Goal: Task Accomplishment & Management: Manage account settings

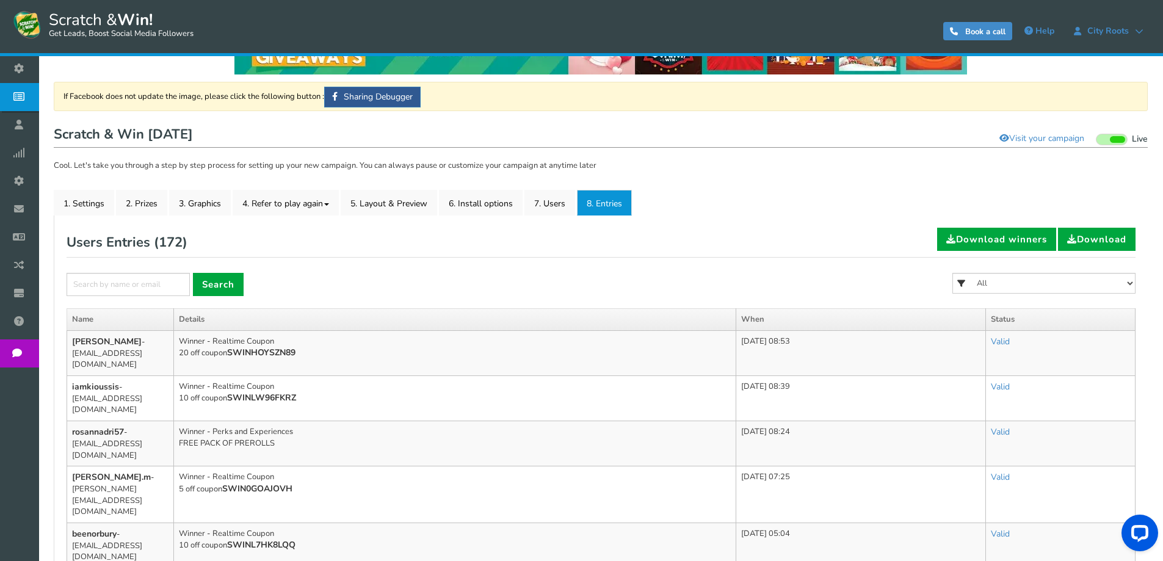
scroll to position [183, 0]
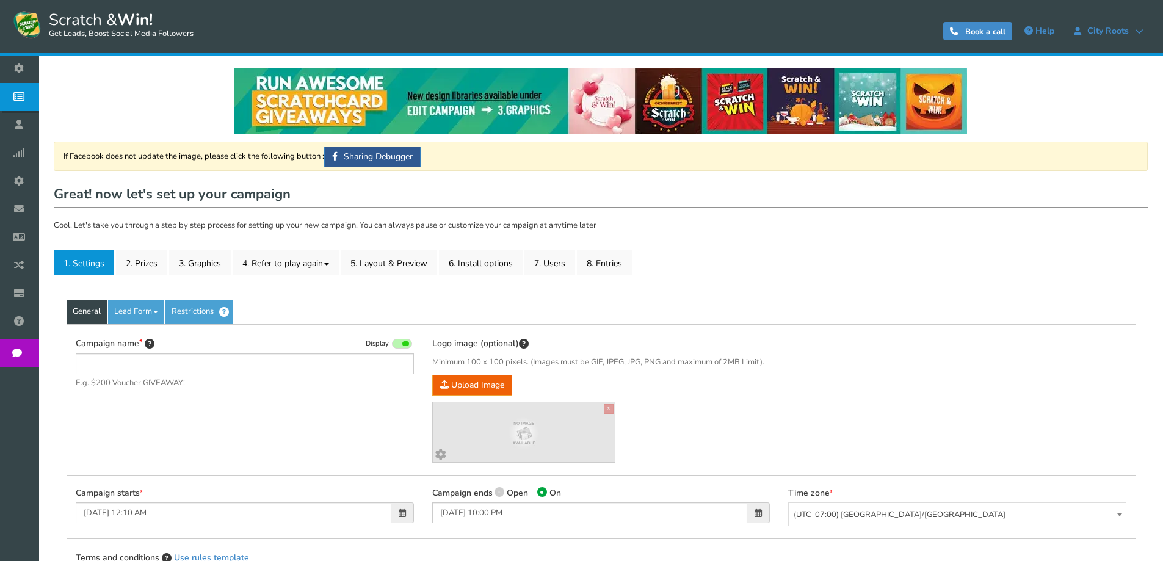
type input "Scratch & Win [DATE]"
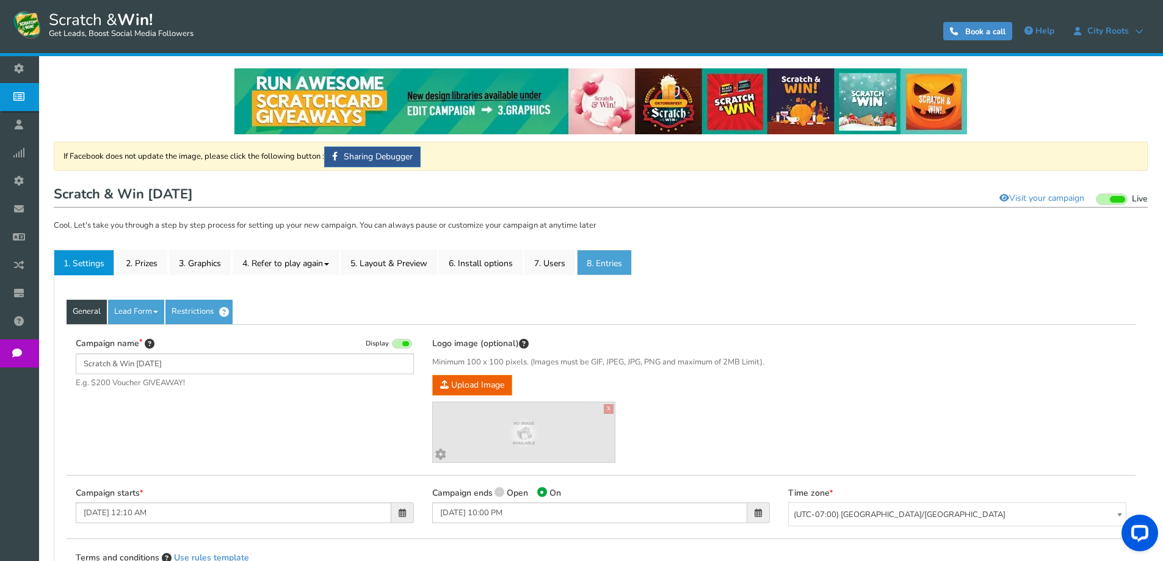
click at [583, 264] on link "8. Entries" at bounding box center [604, 263] width 55 height 26
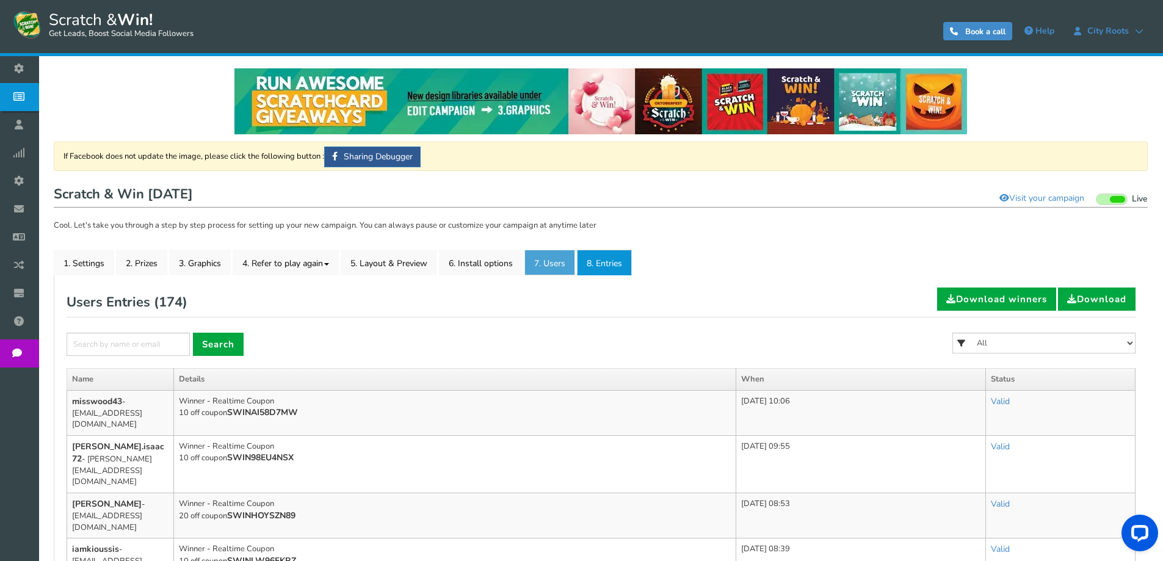
click at [545, 261] on link "7. Users" at bounding box center [550, 263] width 51 height 26
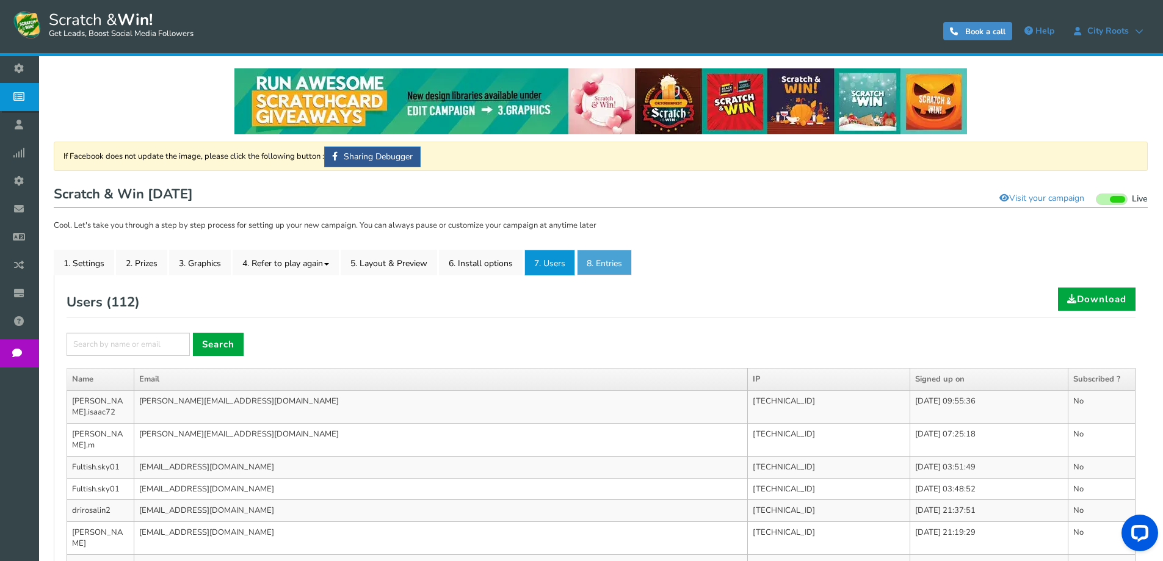
click at [617, 274] on link "8. Entries" at bounding box center [604, 263] width 55 height 26
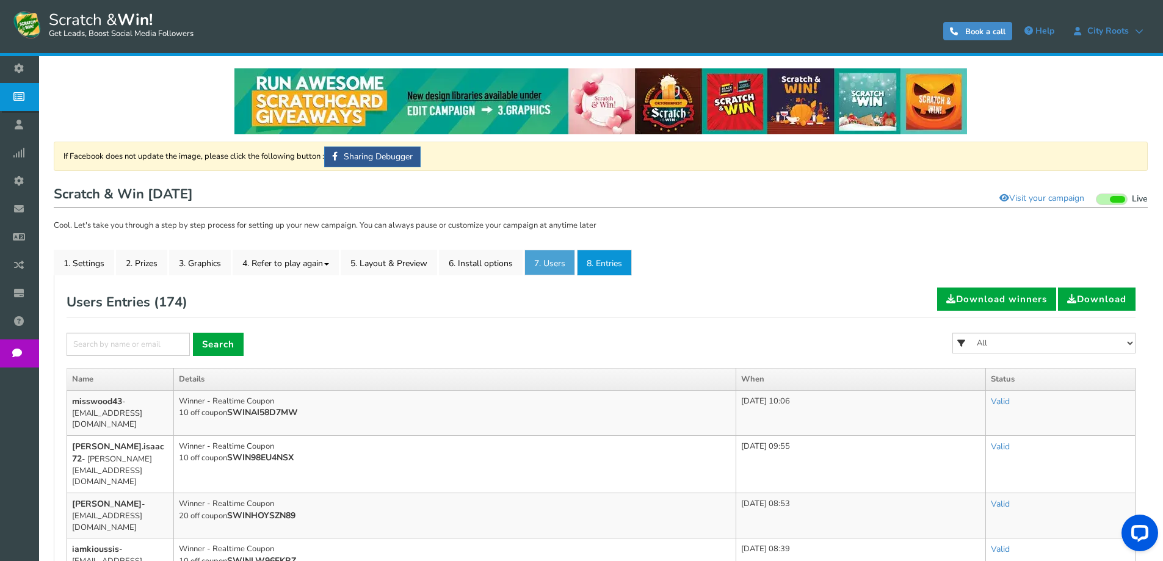
click at [548, 258] on link "7. Users" at bounding box center [550, 263] width 51 height 26
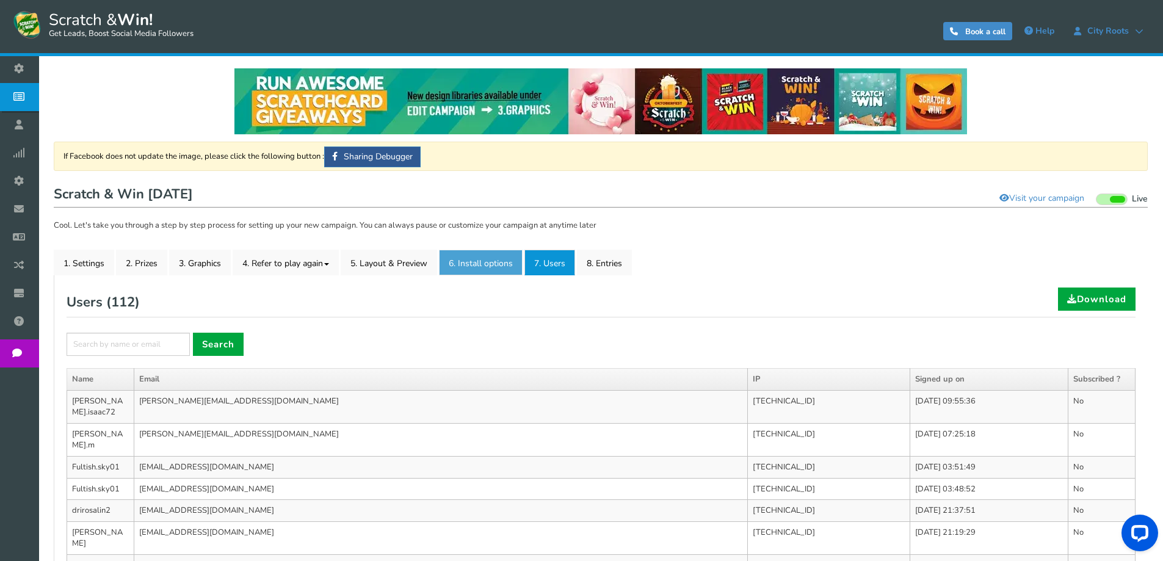
click at [466, 255] on link "6. Install options New" at bounding box center [481, 263] width 84 height 26
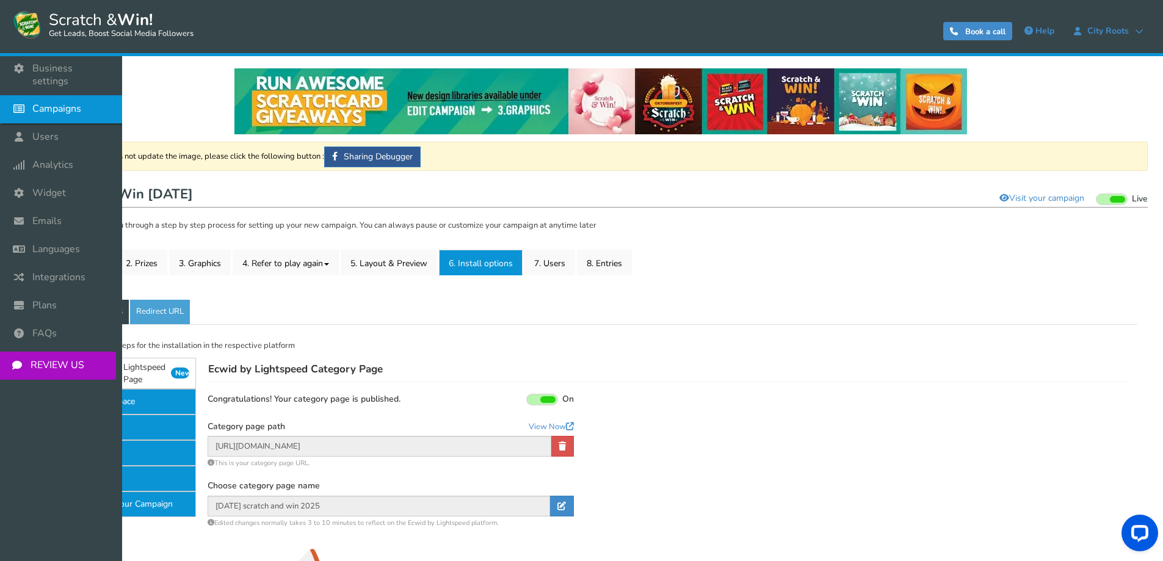
click at [73, 103] on span "Campaigns" at bounding box center [56, 109] width 49 height 13
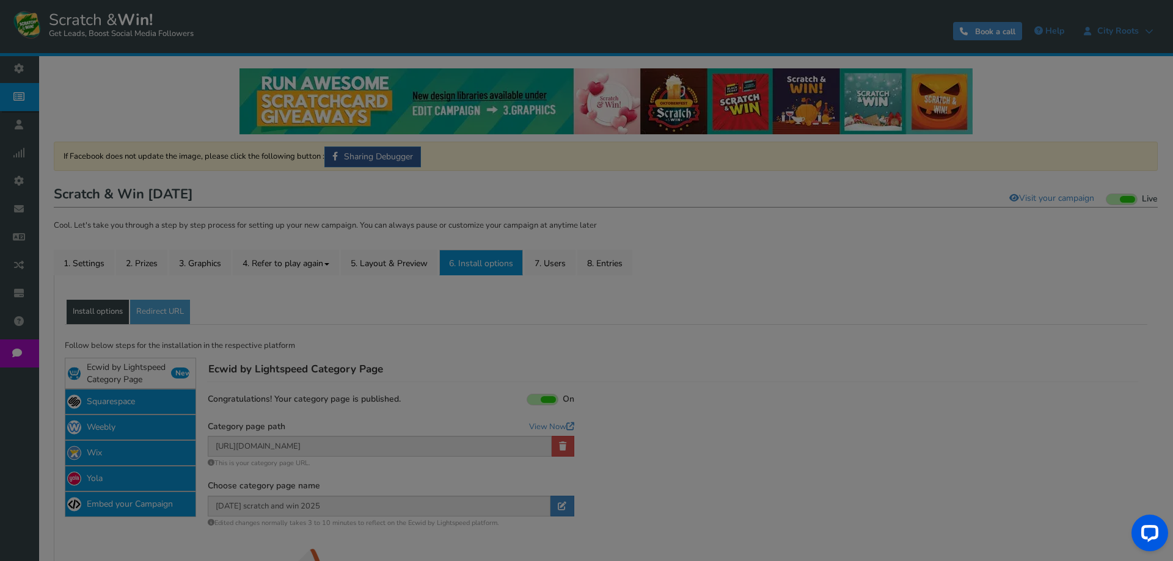
select select "20804"
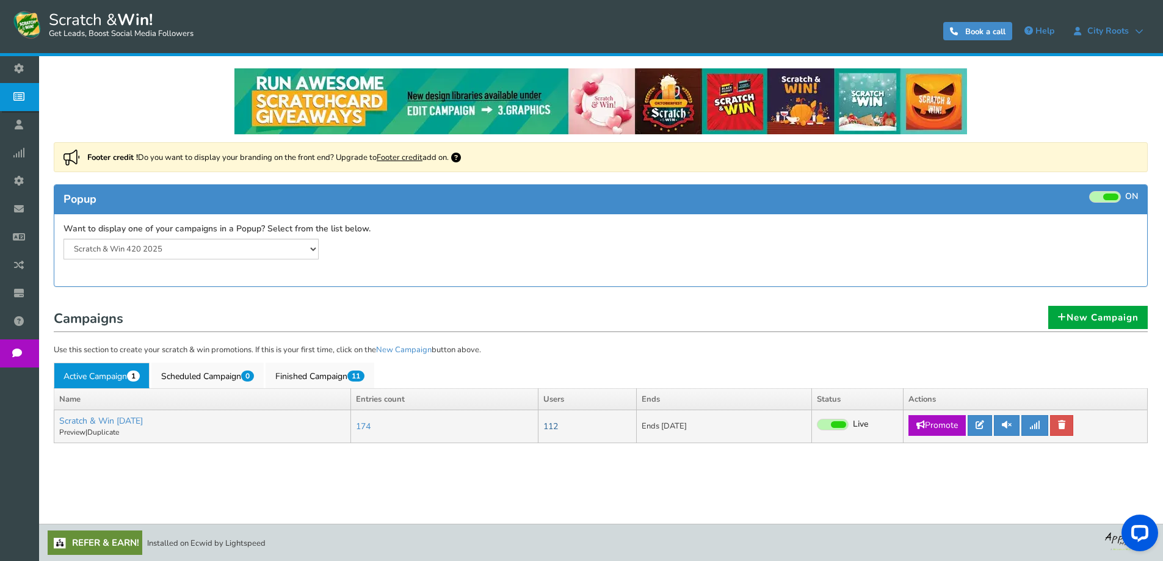
click at [558, 426] on link "112" at bounding box center [551, 427] width 15 height 12
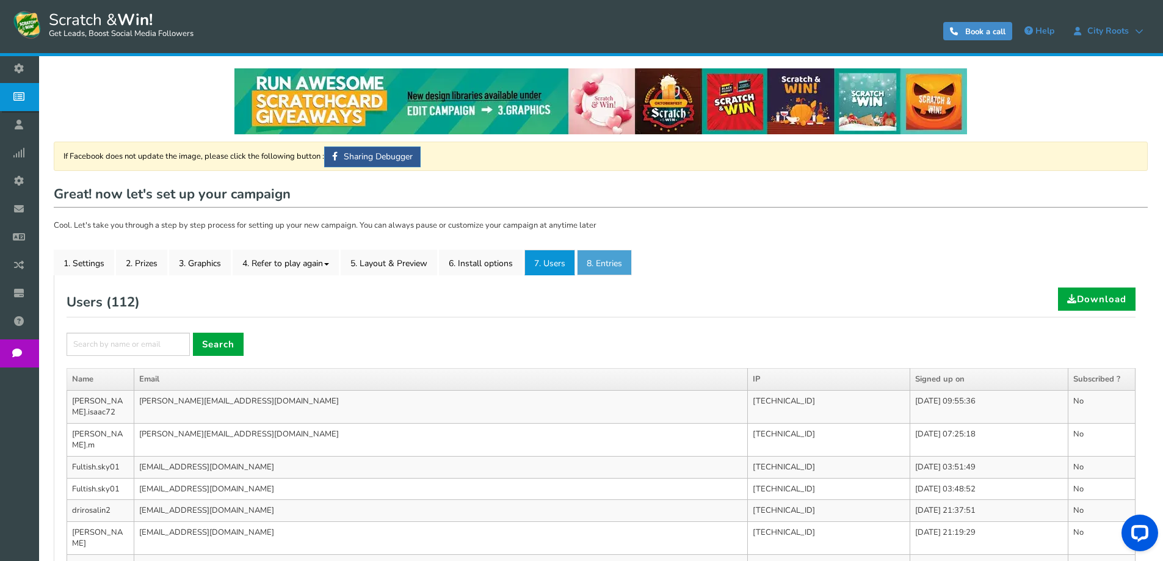
click at [598, 264] on link "8. Entries" at bounding box center [604, 263] width 55 height 26
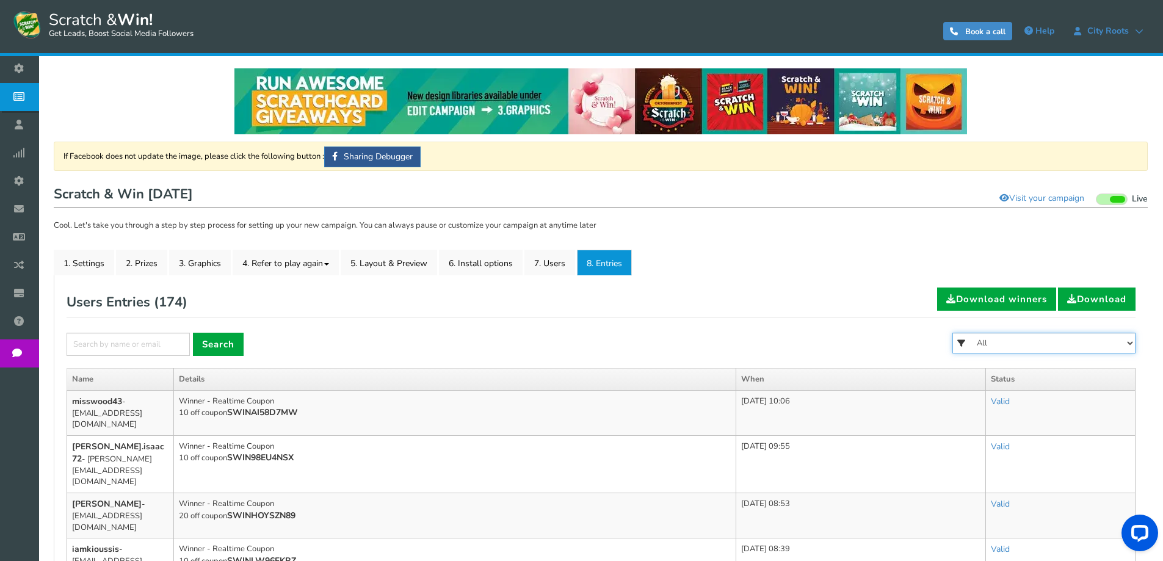
click at [1102, 343] on select "All FREE 500 POINTS HALLOWEEN GOODIE BAG FREE 28 GRAMS OF SMALLS FLOWER FREE 7 …" at bounding box center [1044, 343] width 183 height 21
select select "86521"
click at [953, 333] on select "All FREE 500 POINTS HALLOWEEN GOODIE BAG FREE 28 GRAMS OF SMALLS FLOWER FREE 7 …" at bounding box center [1044, 343] width 183 height 21
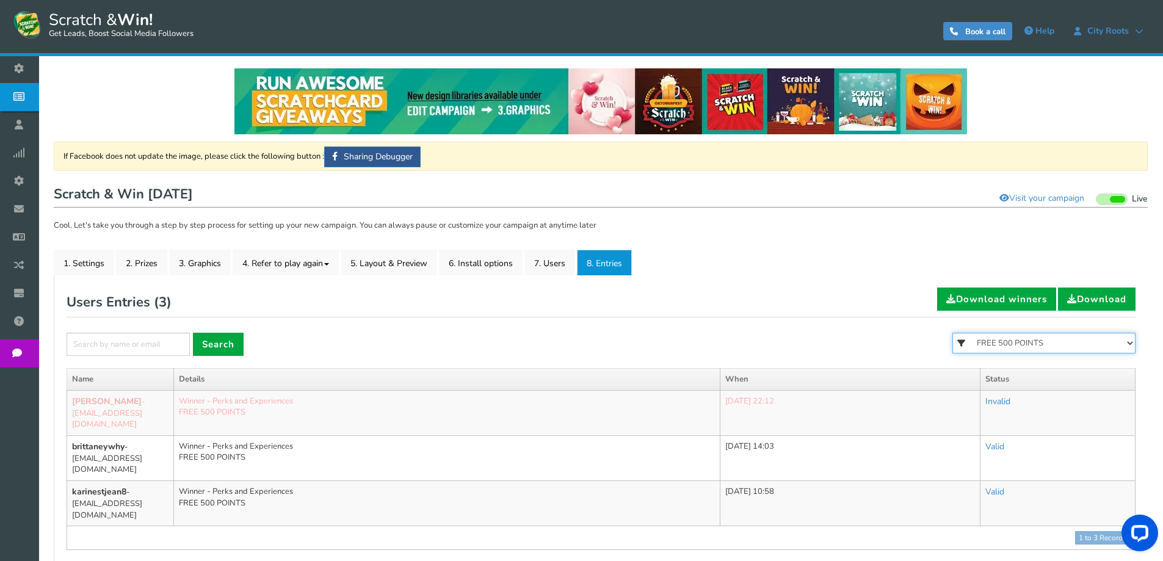
click at [1038, 345] on select "All FREE 500 POINTS HALLOWEEN GOODIE BAG FREE 28 GRAMS OF SMALLS FLOWER FREE 7 …" at bounding box center [1044, 343] width 183 height 21
select select "86485"
click at [953, 333] on select "All FREE 500 POINTS HALLOWEEN GOODIE BAG FREE 28 GRAMS OF SMALLS FLOWER FREE 7 …" at bounding box center [1044, 343] width 183 height 21
click at [1081, 343] on select "All FREE 500 POINTS HALLOWEEN GOODIE BAG FREE 28 GRAMS OF SMALLS FLOWER FREE 7 …" at bounding box center [1044, 343] width 183 height 21
click at [1051, 349] on select "All FREE 500 POINTS HALLOWEEN GOODIE BAG FREE 28 GRAMS OF SMALLS FLOWER FREE 7 …" at bounding box center [1044, 343] width 183 height 21
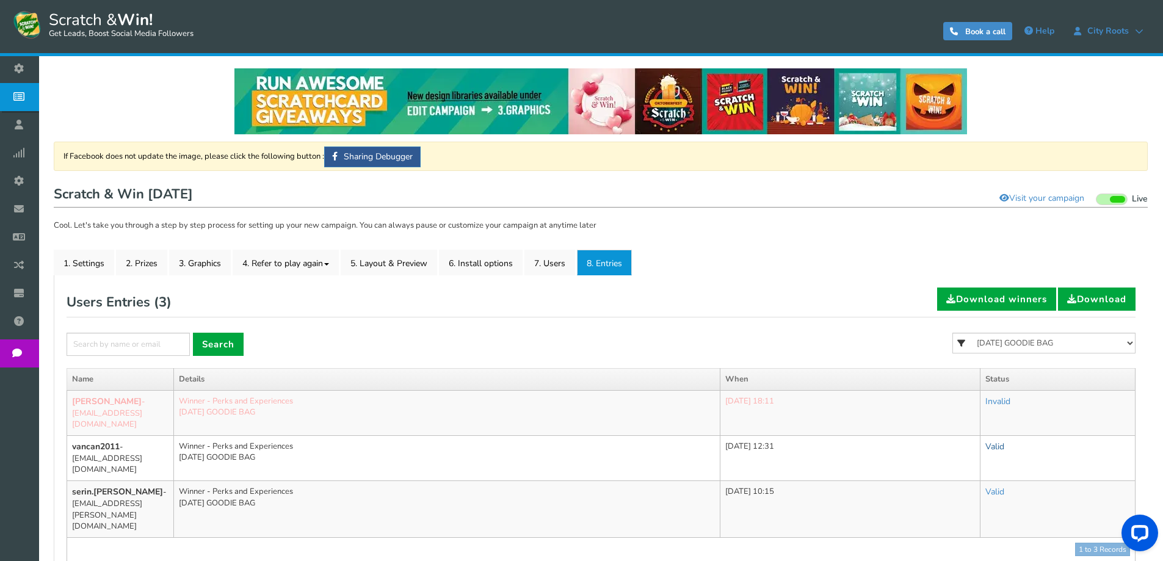
click at [1005, 441] on link "Valid" at bounding box center [995, 447] width 19 height 12
click at [936, 490] on link "Invalid" at bounding box center [942, 501] width 144 height 24
click at [1003, 486] on link "Valid" at bounding box center [995, 492] width 19 height 12
click at [1005, 486] on link "Valid" at bounding box center [995, 492] width 19 height 12
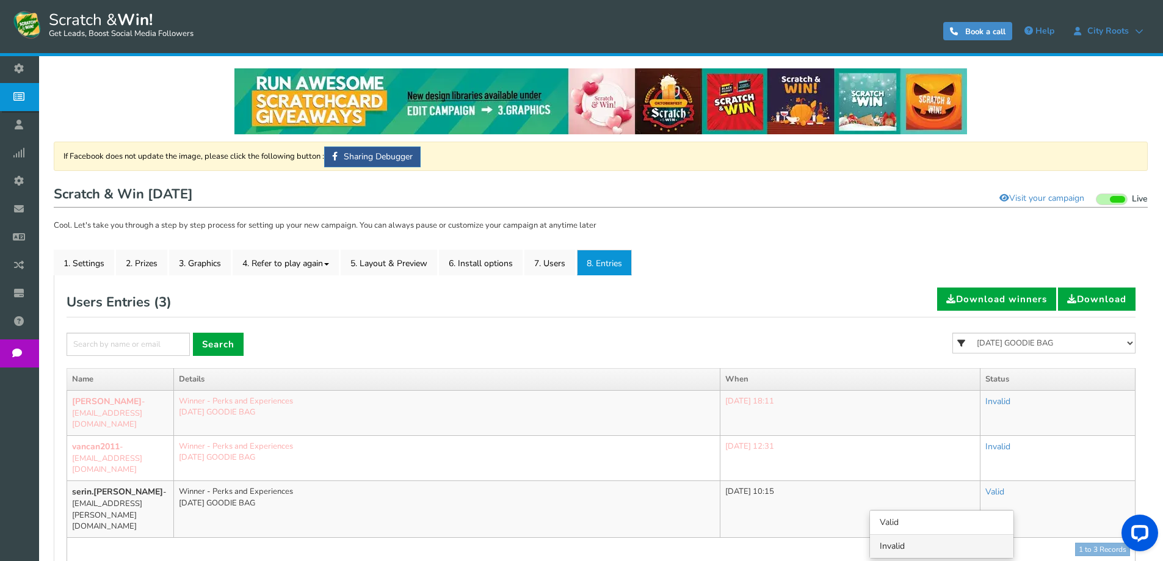
click at [924, 534] on link "Invalid" at bounding box center [942, 546] width 144 height 24
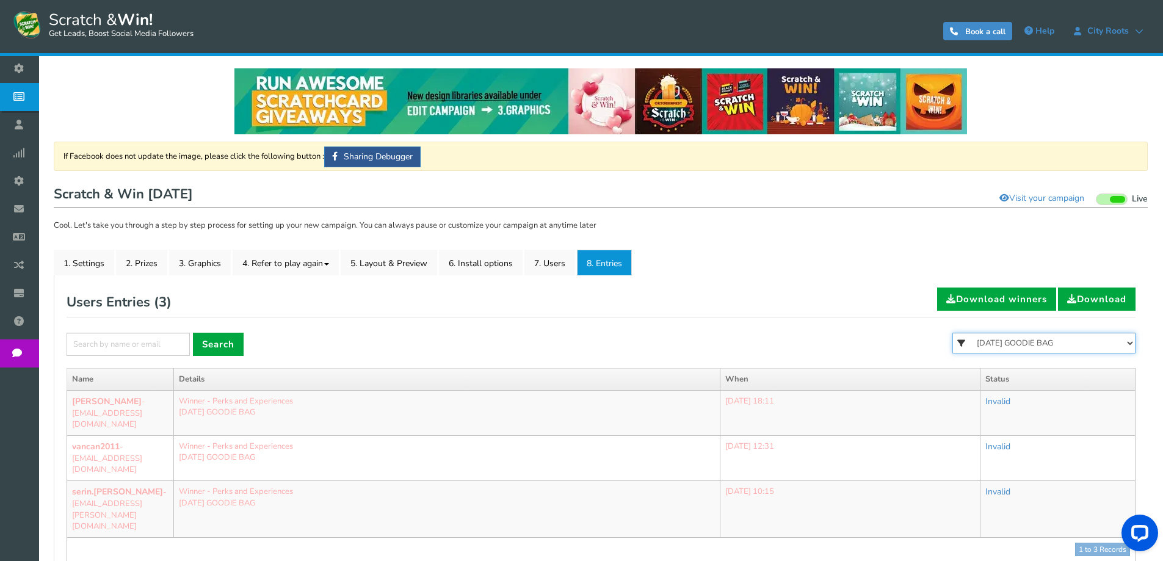
click at [1058, 343] on select "All FREE 500 POINTS HALLOWEEN GOODIE BAG FREE 28 GRAMS OF SMALLS FLOWER FREE 7 …" at bounding box center [1044, 343] width 183 height 21
select select "86484"
click at [953, 333] on select "All FREE 500 POINTS HALLOWEEN GOODIE BAG FREE 28 GRAMS OF SMALLS FLOWER FREE 7 …" at bounding box center [1044, 343] width 183 height 21
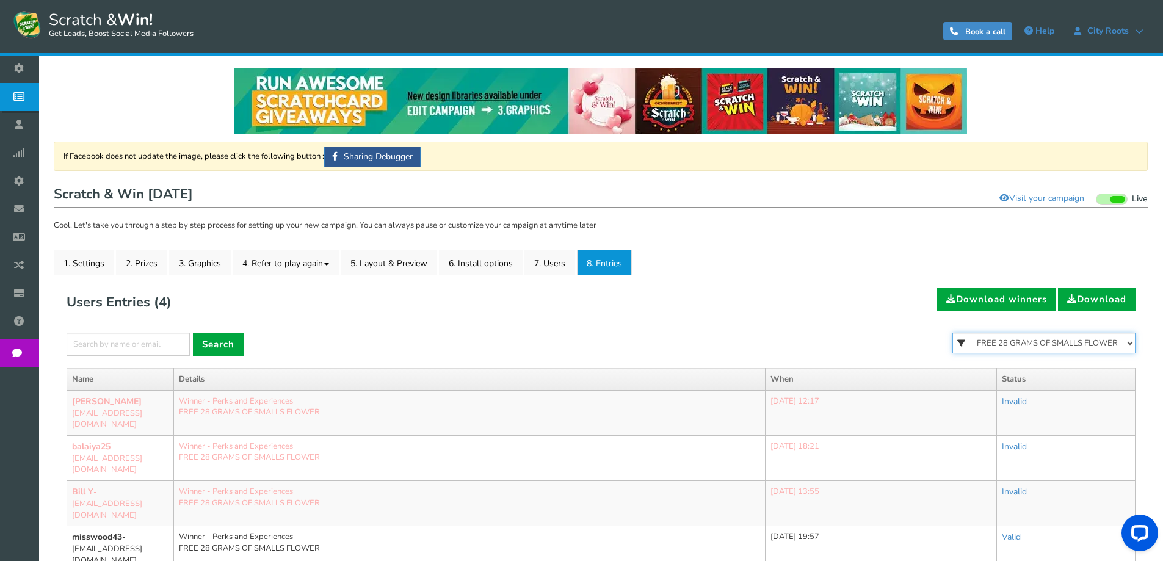
click at [1063, 347] on select "All FREE 500 POINTS HALLOWEEN GOODIE BAG FREE 28 GRAMS OF SMALLS FLOWER FREE 7 …" at bounding box center [1044, 343] width 183 height 21
select select "86483"
click at [953, 333] on select "All FREE 500 POINTS HALLOWEEN GOODIE BAG FREE 28 GRAMS OF SMALLS FLOWER FREE 7 …" at bounding box center [1044, 343] width 183 height 21
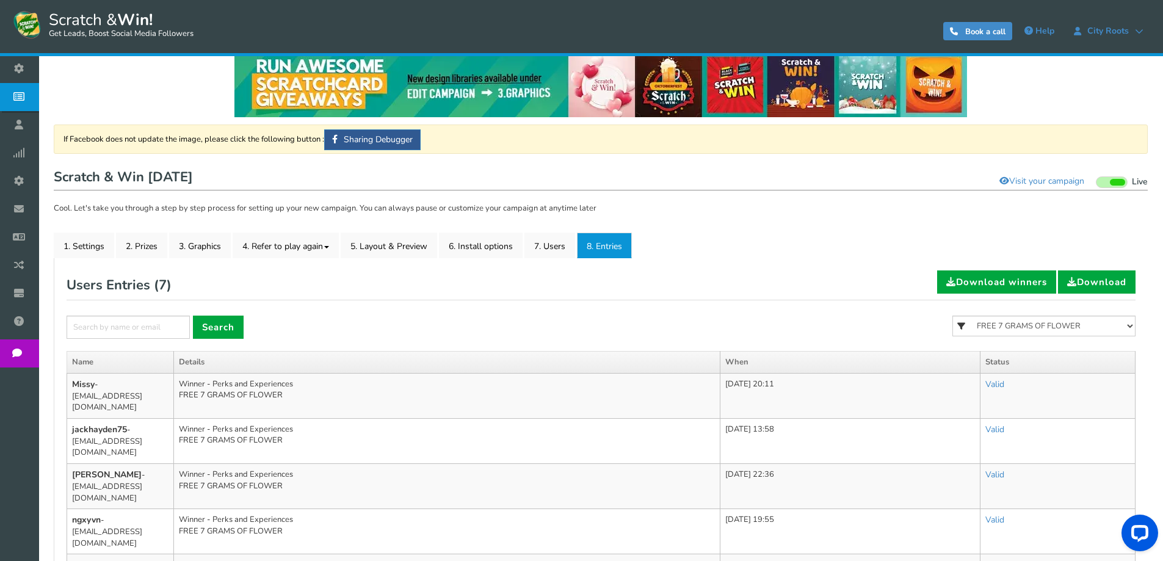
scroll to position [183, 0]
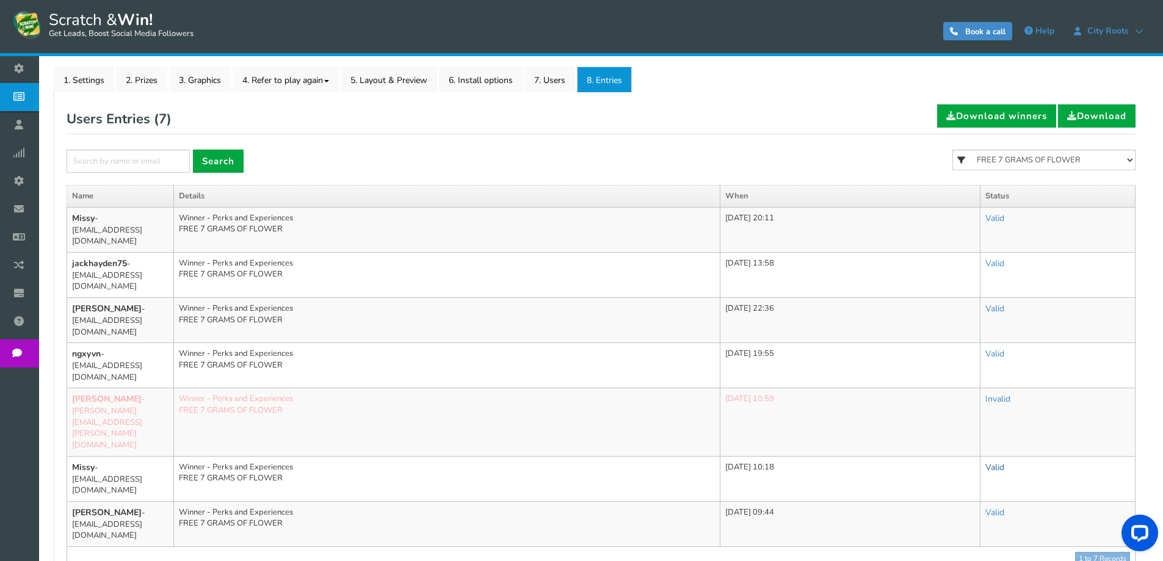
click at [997, 462] on link "Valid" at bounding box center [995, 468] width 19 height 12
click at [1002, 462] on link "Valid" at bounding box center [995, 468] width 19 height 12
click at [922, 510] on link "Invalid" at bounding box center [942, 522] width 144 height 24
click at [1065, 164] on select "All FREE 500 POINTS HALLOWEEN GOODIE BAG FREE 28 GRAMS OF SMALLS FLOWER FREE 7 …" at bounding box center [1044, 160] width 183 height 21
select select "86482"
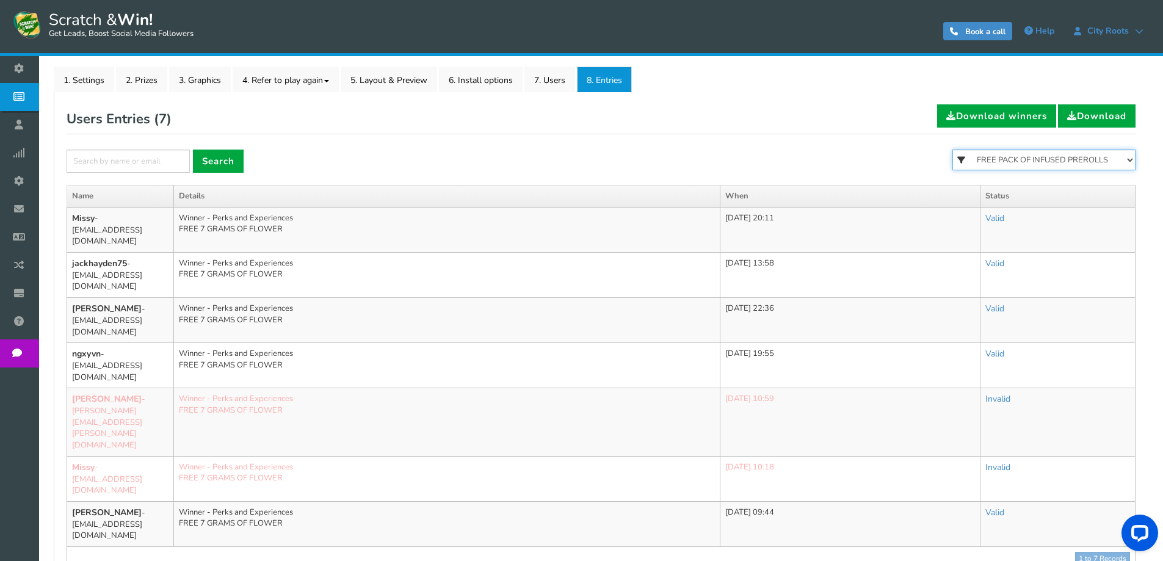
click at [953, 150] on select "All FREE 500 POINTS HALLOWEEN GOODIE BAG FREE 28 GRAMS OF SMALLS FLOWER FREE 7 …" at bounding box center [1044, 160] width 183 height 21
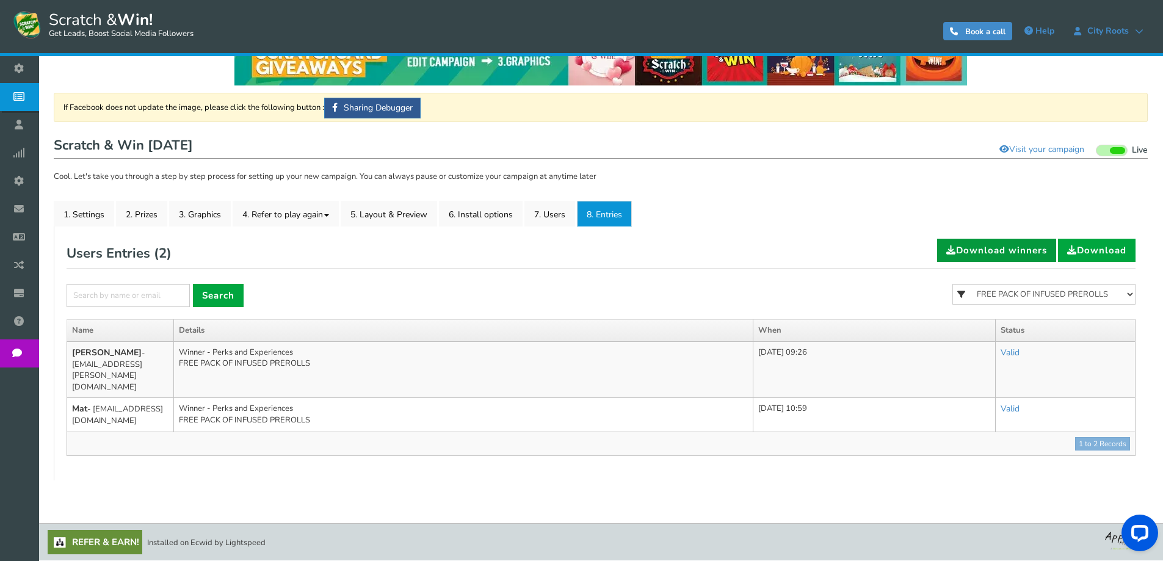
scroll to position [26, 0]
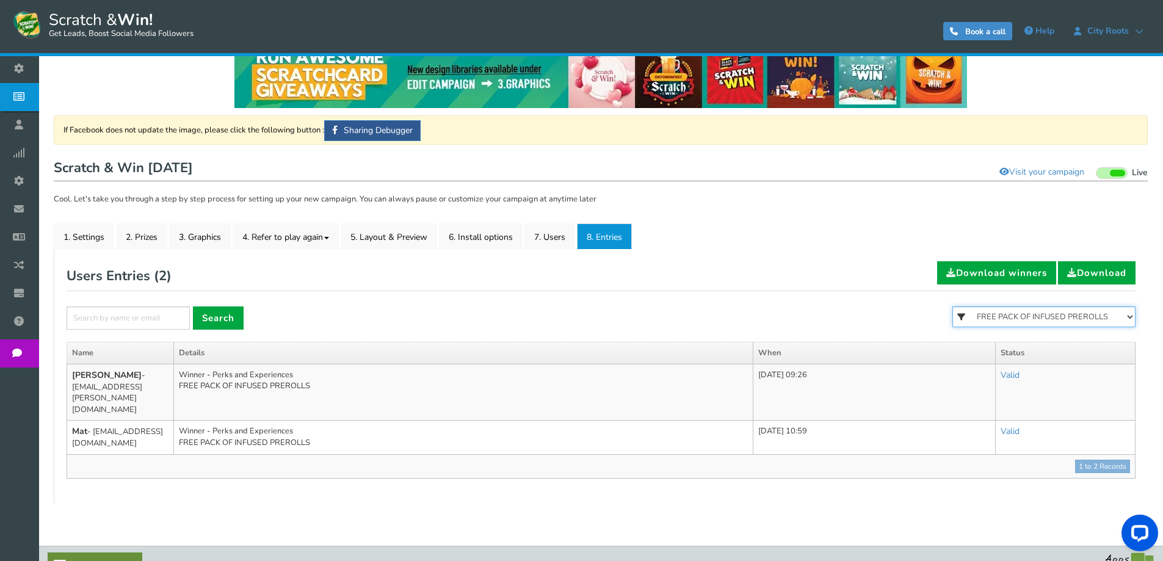
click at [1079, 322] on select "All FREE 500 POINTS HALLOWEEN GOODIE BAG FREE 28 GRAMS OF SMALLS FLOWER FREE 7 …" at bounding box center [1044, 317] width 183 height 21
select select "86481"
click at [953, 307] on select "All FREE 500 POINTS HALLOWEEN GOODIE BAG FREE 28 GRAMS OF SMALLS FLOWER FREE 7 …" at bounding box center [1044, 317] width 183 height 21
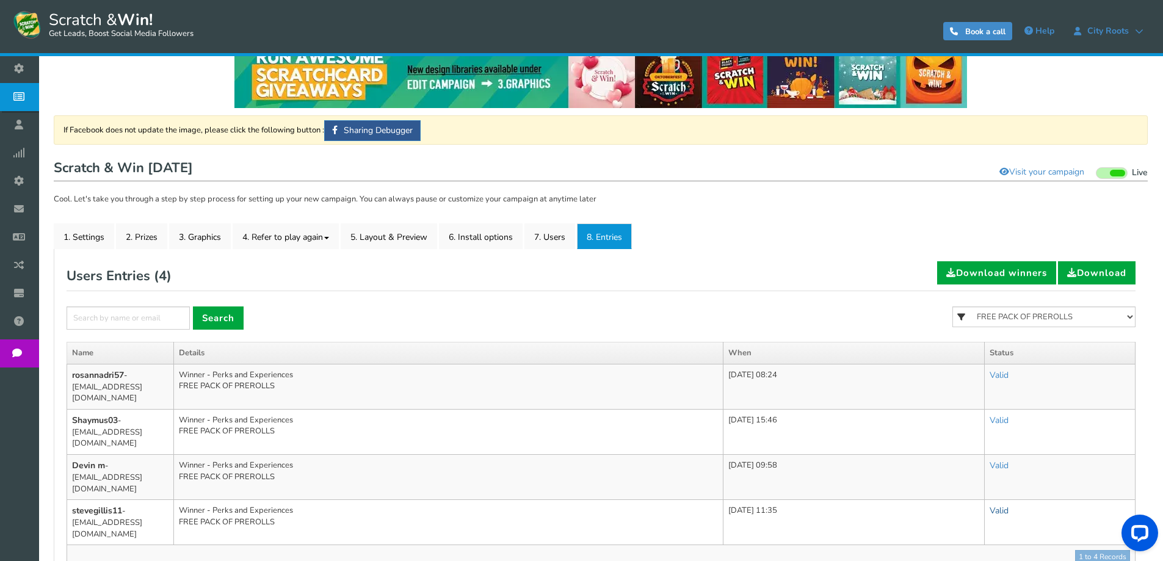
click at [1009, 505] on link "Valid" at bounding box center [999, 511] width 19 height 12
click at [948, 553] on link "Invalid" at bounding box center [948, 565] width 139 height 24
click at [1077, 305] on div "Users Entries ( 4 ) Download winners Download × Search All FREE 500 POINTS HALL…" at bounding box center [601, 415] width 1069 height 308
click at [1065, 321] on select "All FREE 500 POINTS HALLOWEEN GOODIE BAG FREE 28 GRAMS OF SMALLS FLOWER FREE 7 …" at bounding box center [1044, 317] width 183 height 21
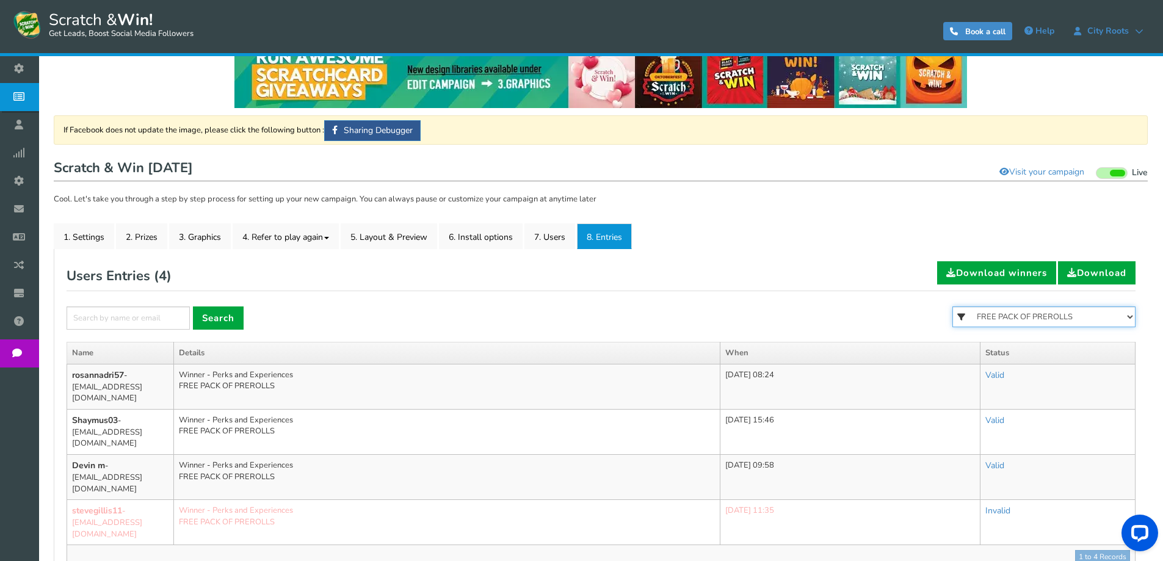
select select "86476"
click at [953, 307] on select "All FREE 500 POINTS HALLOWEEN GOODIE BAG FREE 28 GRAMS OF SMALLS FLOWER FREE 7 …" at bounding box center [1044, 317] width 183 height 21
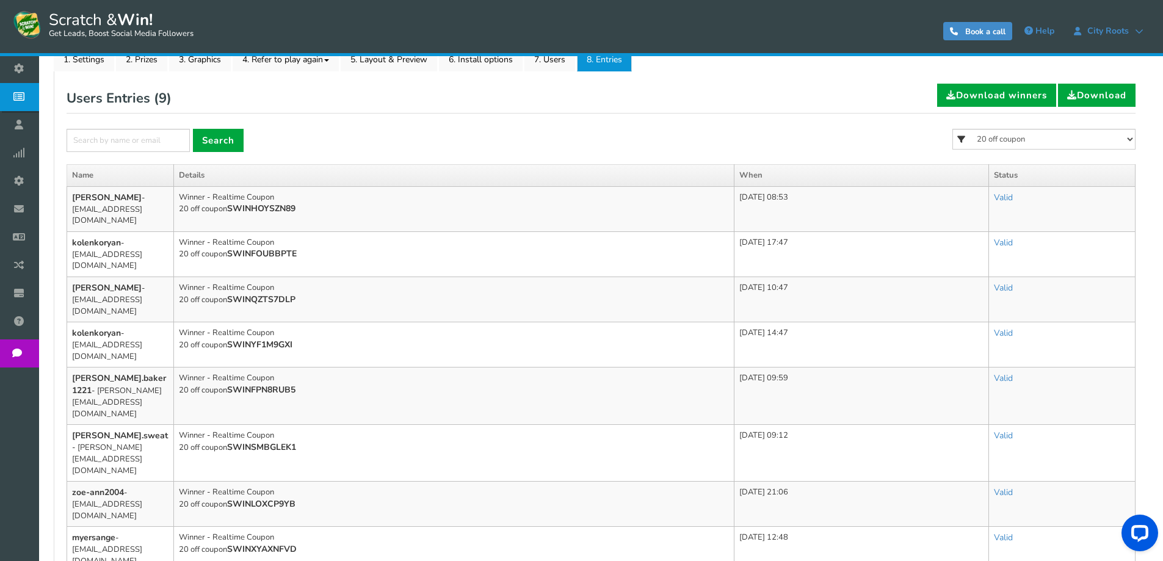
scroll to position [176, 0]
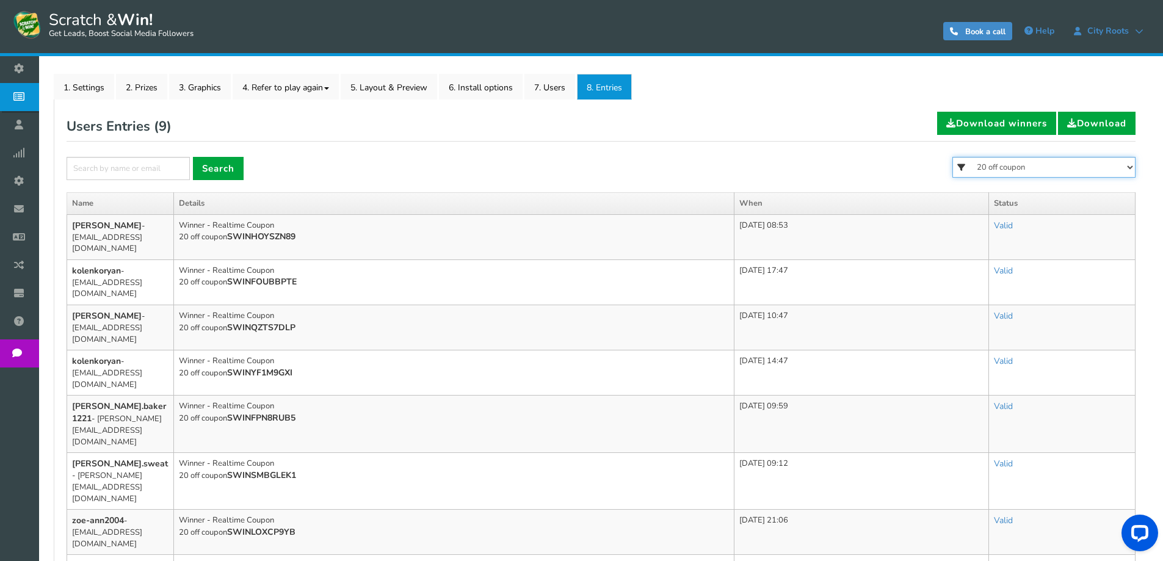
click at [1095, 165] on select "All FREE 500 POINTS HALLOWEEN GOODIE BAG FREE 28 GRAMS OF SMALLS FLOWER FREE 7 …" at bounding box center [1044, 167] width 183 height 21
select select "86475"
click at [953, 157] on select "All FREE 500 POINTS HALLOWEEN GOODIE BAG FREE 28 GRAMS OF SMALLS FLOWER FREE 7 …" at bounding box center [1044, 167] width 183 height 21
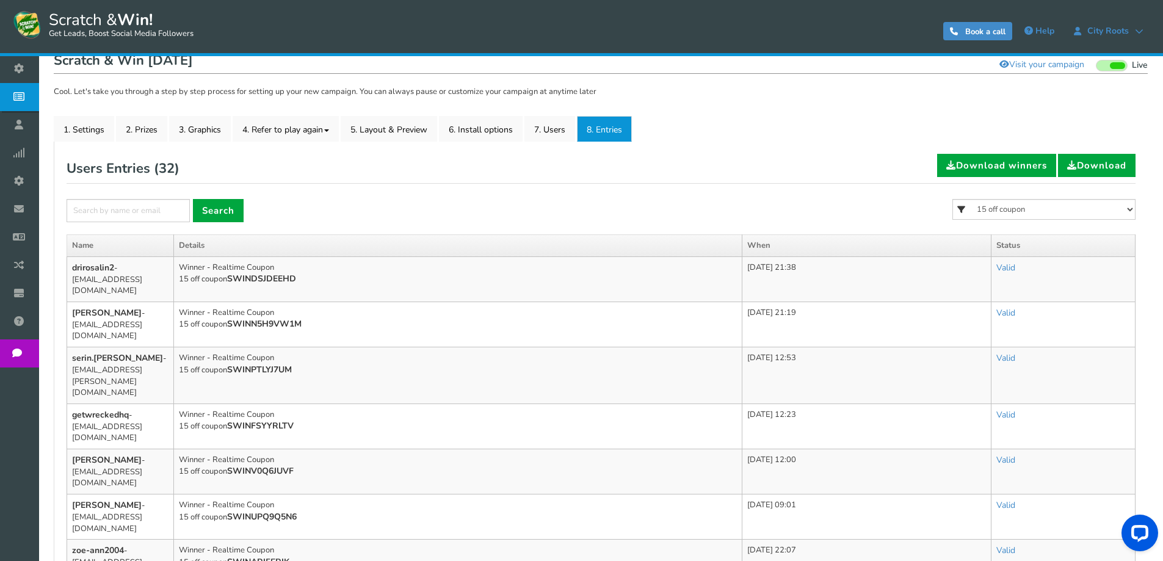
scroll to position [115, 0]
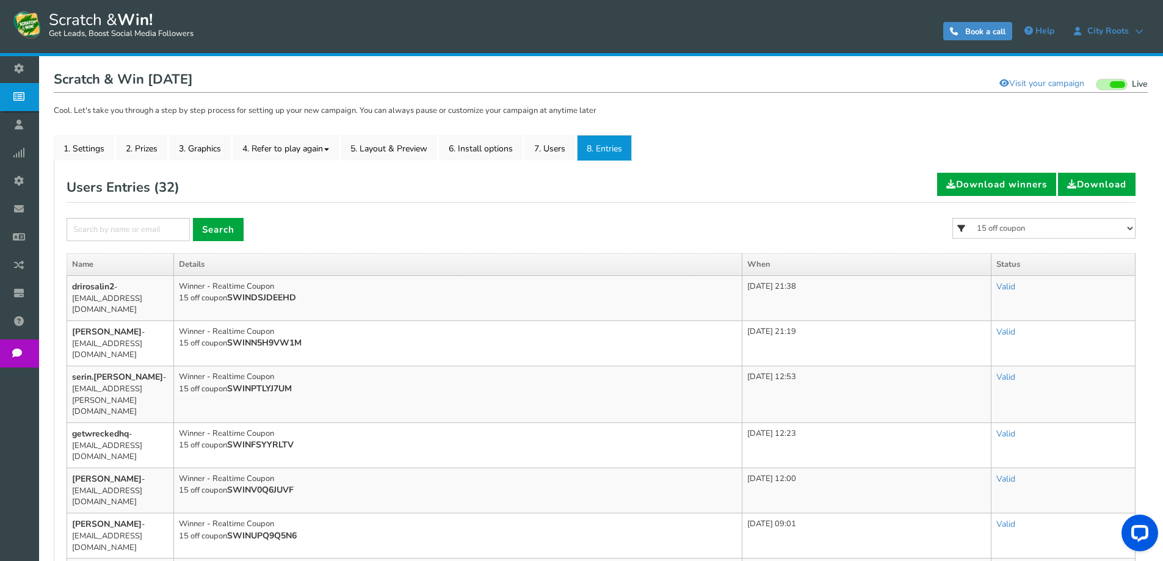
click at [984, 221] on select "All FREE 500 POINTS HALLOWEEN GOODIE BAG FREE 28 GRAMS OF SMALLS FLOWER FREE 7 …" at bounding box center [1044, 228] width 183 height 21
select select "86485"
click at [953, 218] on select "All FREE 500 POINTS HALLOWEEN GOODIE BAG FREE 28 GRAMS OF SMALLS FLOWER FREE 7 …" at bounding box center [1044, 228] width 183 height 21
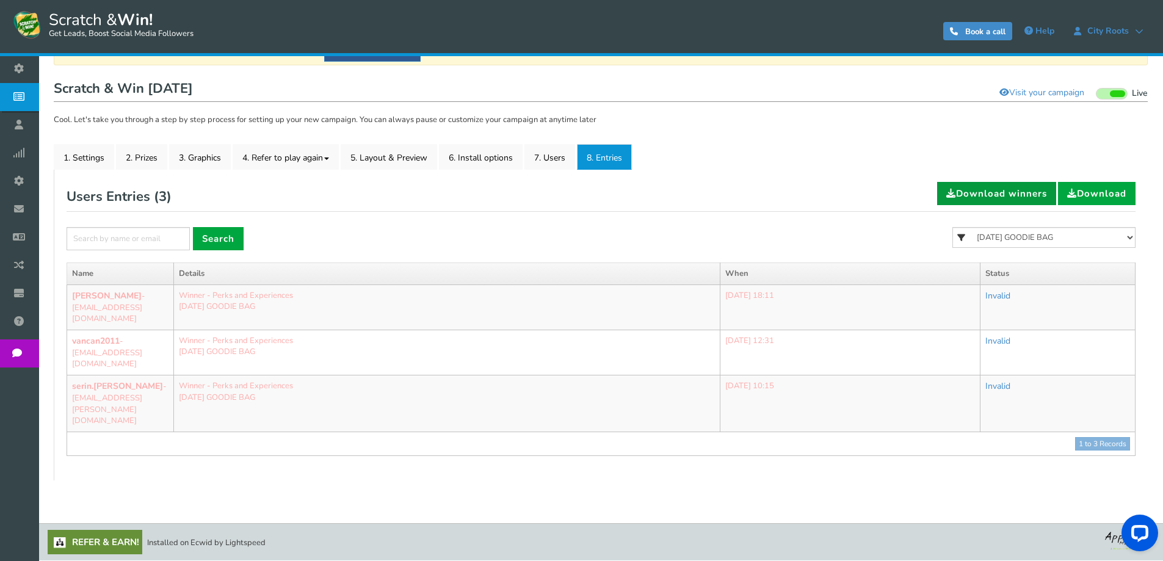
scroll to position [60, 0]
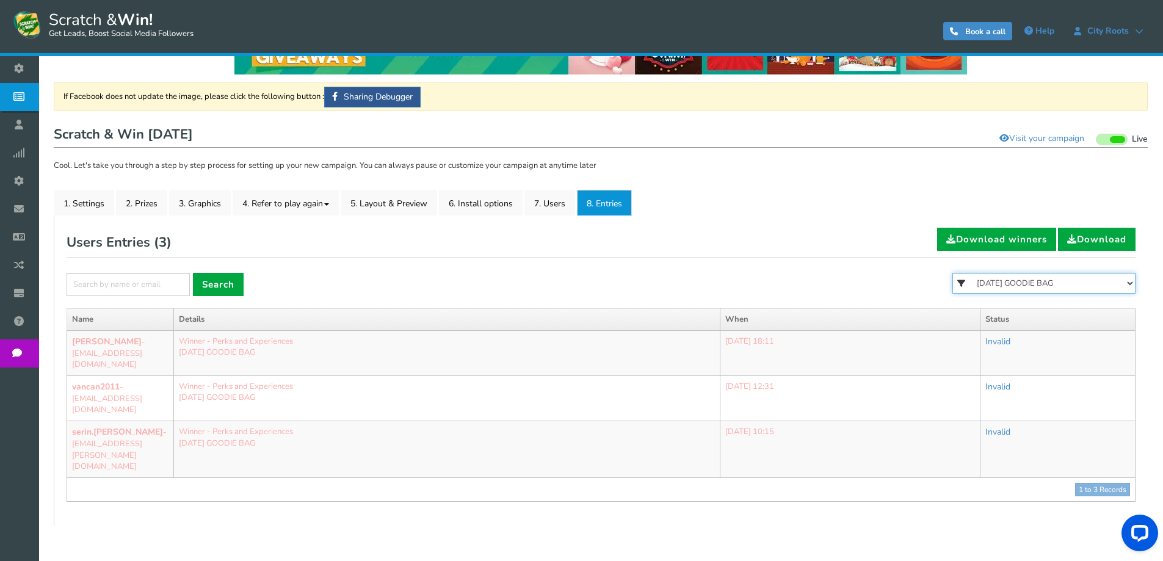
click at [1003, 285] on select "All FREE 500 POINTS HALLOWEEN GOODIE BAG FREE 28 GRAMS OF SMALLS FLOWER FREE 7 …" at bounding box center [1044, 283] width 183 height 21
select select "86484"
click at [953, 273] on select "All FREE 500 POINTS HALLOWEEN GOODIE BAG FREE 28 GRAMS OF SMALLS FLOWER FREE 7 …" at bounding box center [1044, 283] width 183 height 21
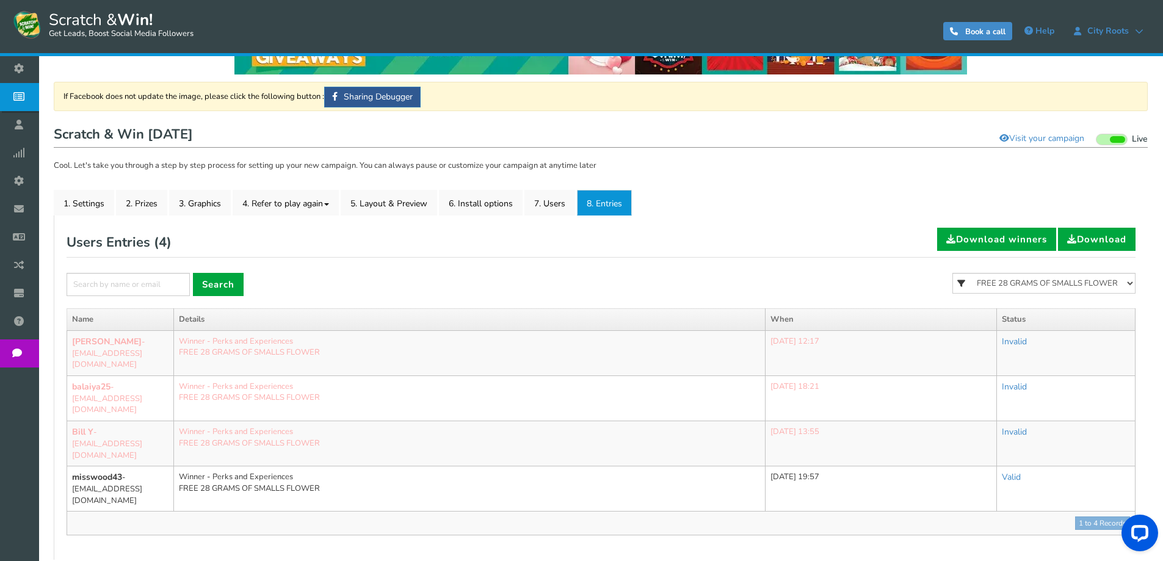
click at [771, 261] on div "Users Entries ( 4 ) Download winners Download × Search All FREE 500 POINTS HALL…" at bounding box center [601, 382] width 1069 height 308
